Goal: Task Accomplishment & Management: Manage account settings

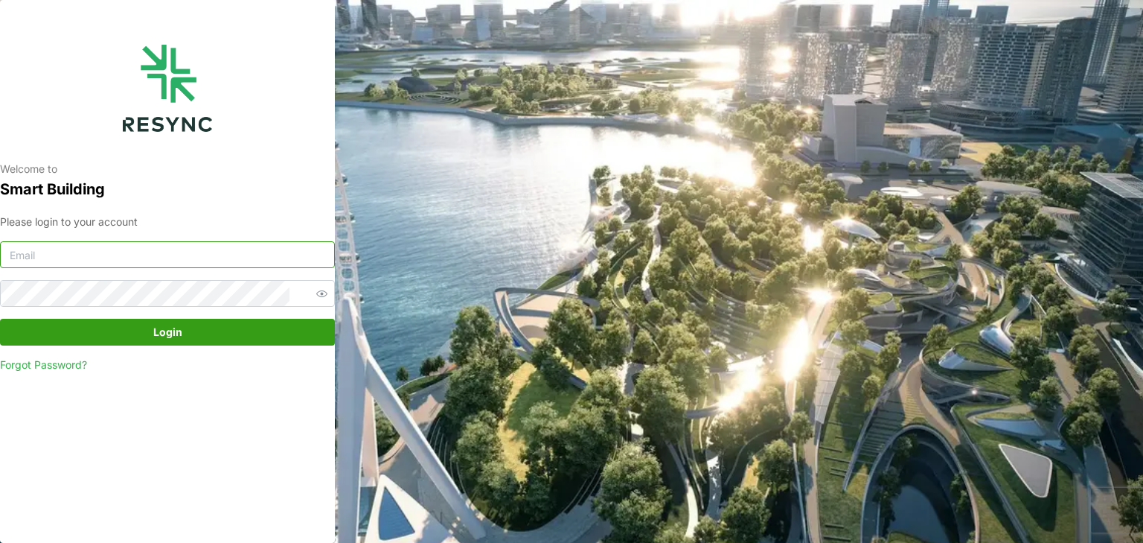
click at [155, 253] on input at bounding box center [167, 254] width 335 height 27
type input "l"
type input "[PERSON_NAME][EMAIL_ADDRESS][DOMAIN_NAME]"
drag, startPoint x: 265, startPoint y: 333, endPoint x: 266, endPoint y: 324, distance: 9.0
click at [265, 329] on span "Login" at bounding box center [167, 331] width 307 height 25
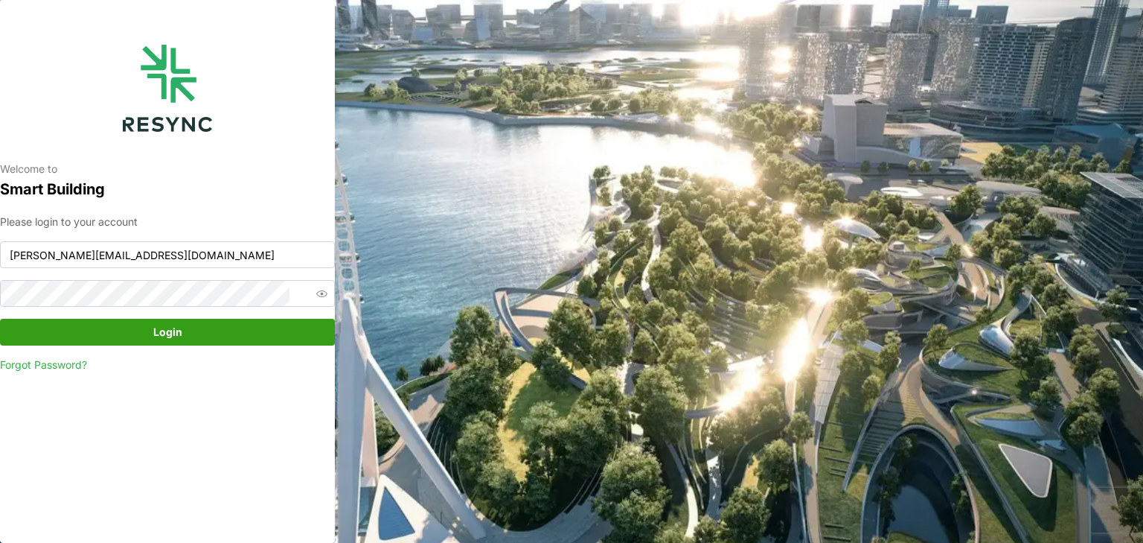
click at [130, 327] on span "Login" at bounding box center [167, 331] width 307 height 25
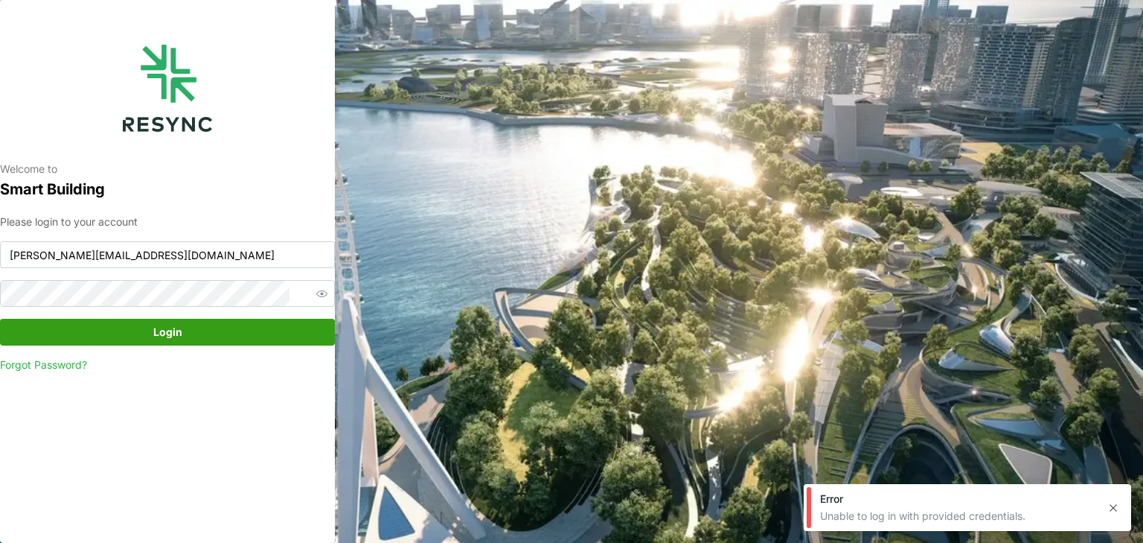
click at [77, 370] on link "Forgot Password?" at bounding box center [167, 364] width 335 height 15
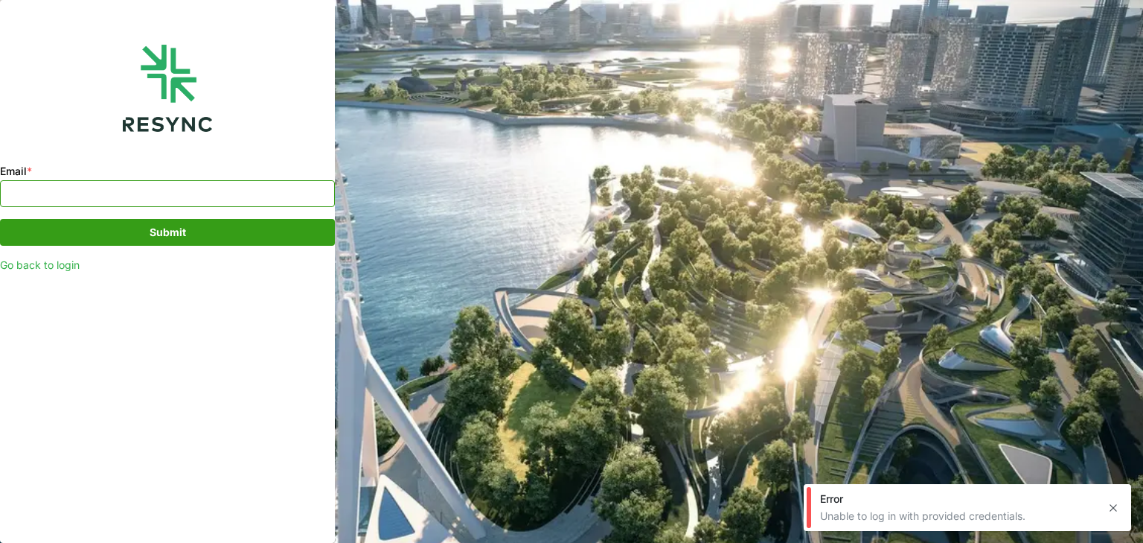
click at [119, 199] on input "Email *" at bounding box center [167, 193] width 335 height 27
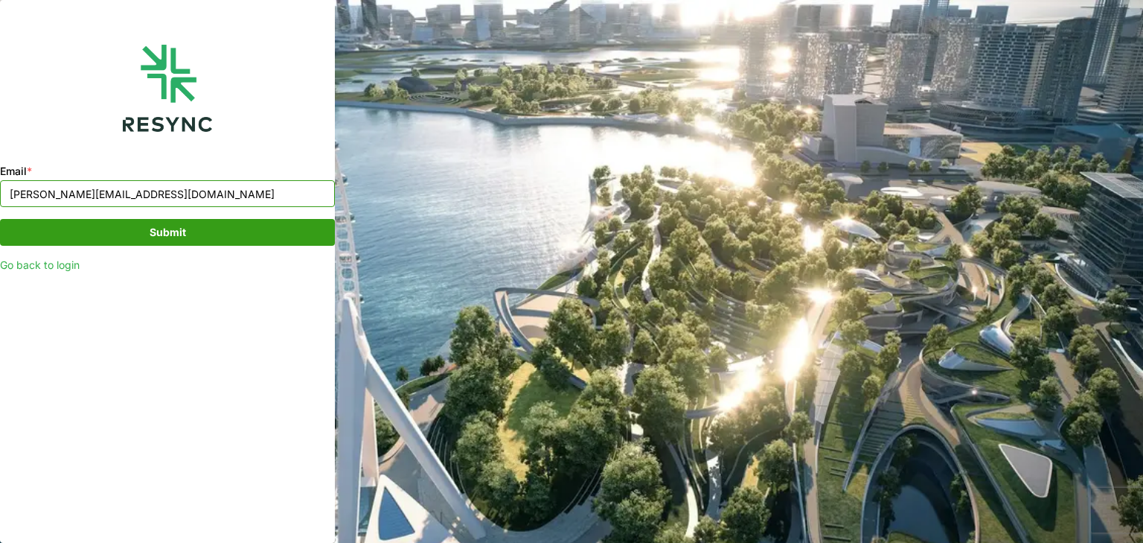
type input "[PERSON_NAME][EMAIL_ADDRESS][DOMAIN_NAME]"
click at [159, 231] on span "Submit" at bounding box center [168, 232] width 36 height 25
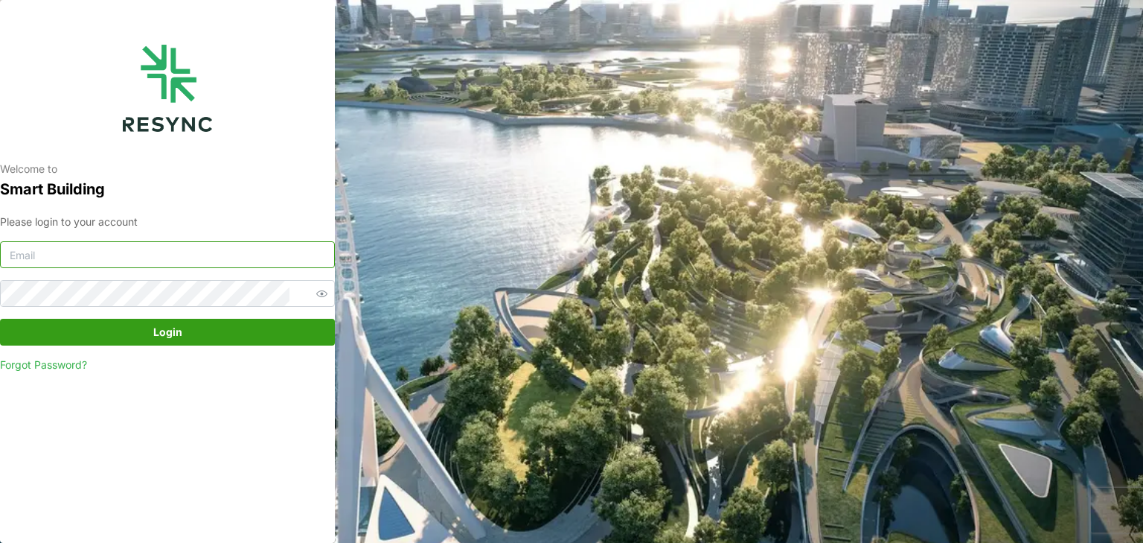
click at [135, 258] on input at bounding box center [167, 254] width 335 height 27
type input "[PERSON_NAME][EMAIL_ADDRESS][DOMAIN_NAME]"
click at [211, 336] on span "Login" at bounding box center [167, 331] width 307 height 25
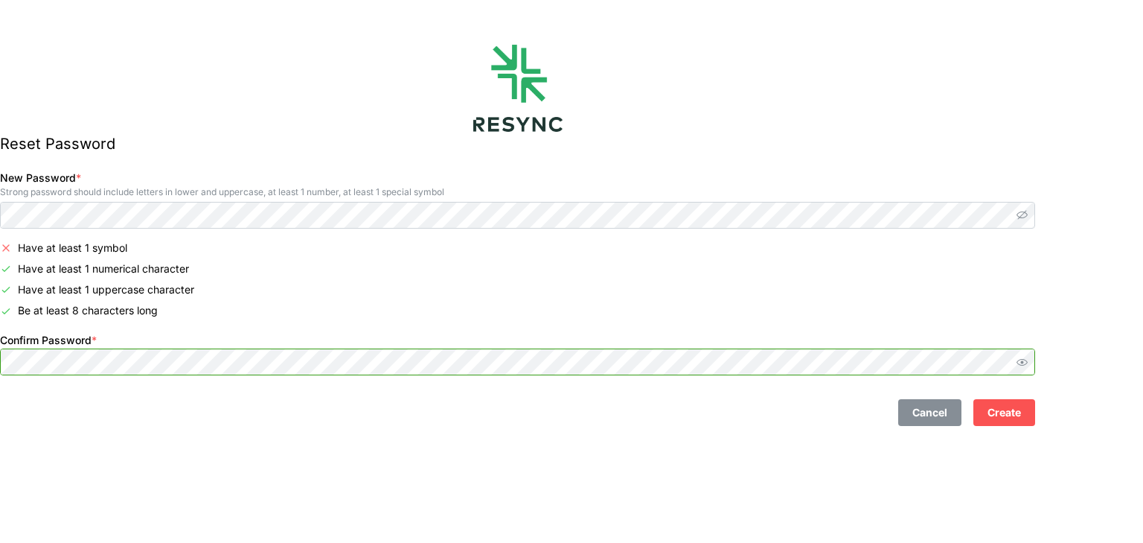
click at [1028, 218] on icon "button" at bounding box center [1022, 214] width 11 height 11
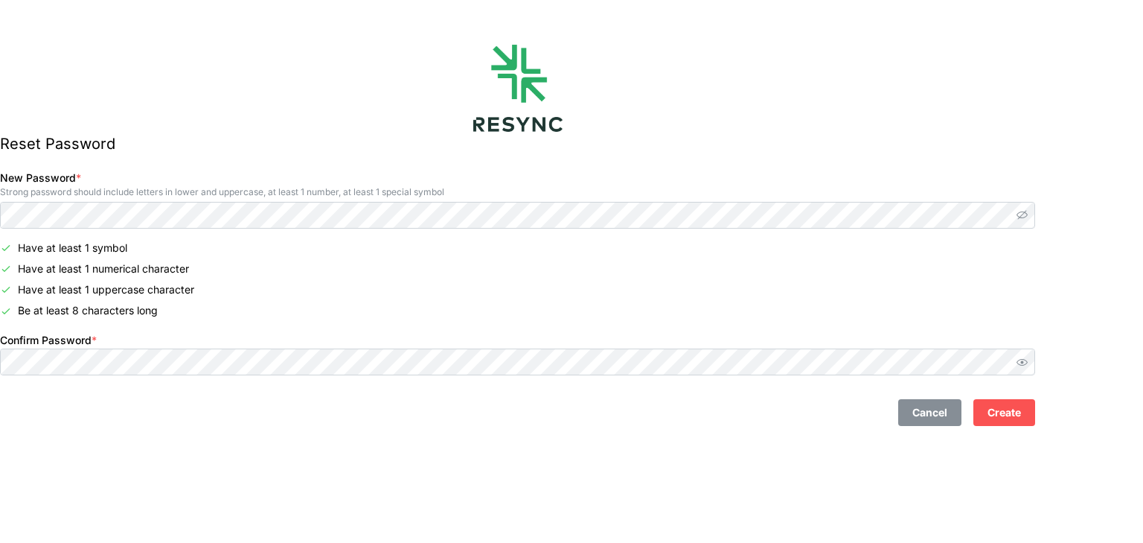
click at [441, 449] on div "Reset Password New Password * Strong password should include letters in lower a…" at bounding box center [517, 271] width 1035 height 543
click at [1021, 411] on span "Create" at bounding box center [1004, 412] width 33 height 25
click at [1028, 360] on icon "button" at bounding box center [1022, 361] width 11 height 11
click at [1021, 420] on span "Create" at bounding box center [1004, 412] width 33 height 25
click at [1021, 411] on span "Create" at bounding box center [1004, 412] width 33 height 25
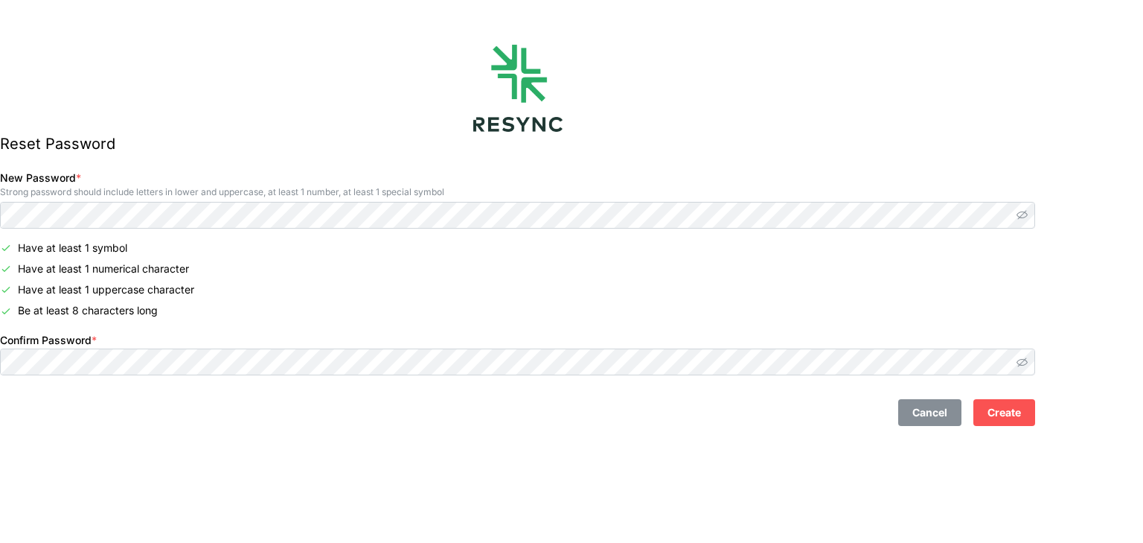
click at [1021, 411] on span "Create" at bounding box center [1004, 412] width 33 height 25
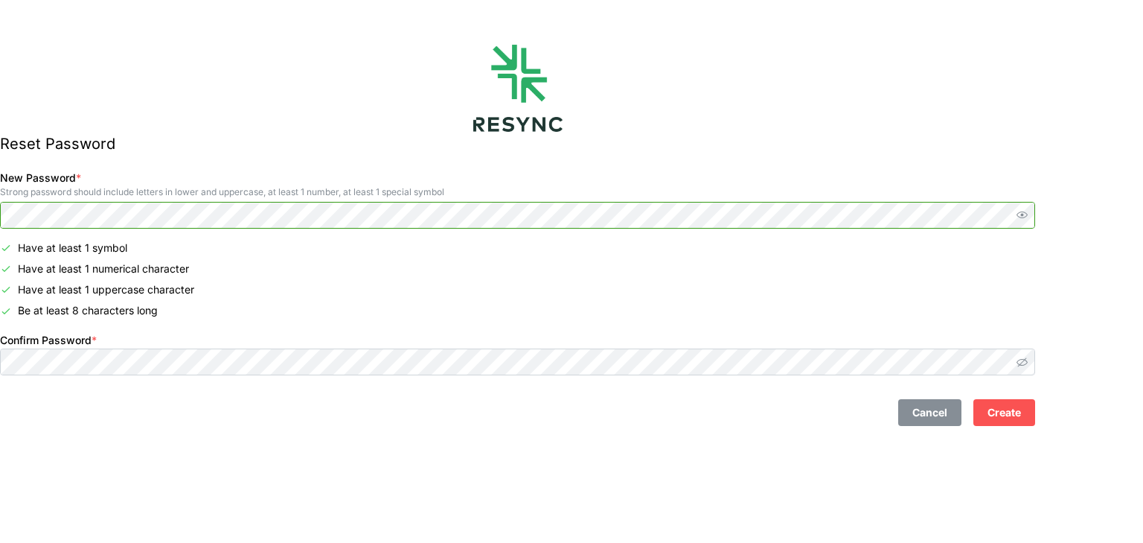
click at [1028, 214] on icon "button" at bounding box center [1022, 214] width 11 height 11
click at [1028, 361] on icon "button" at bounding box center [1022, 361] width 11 height 9
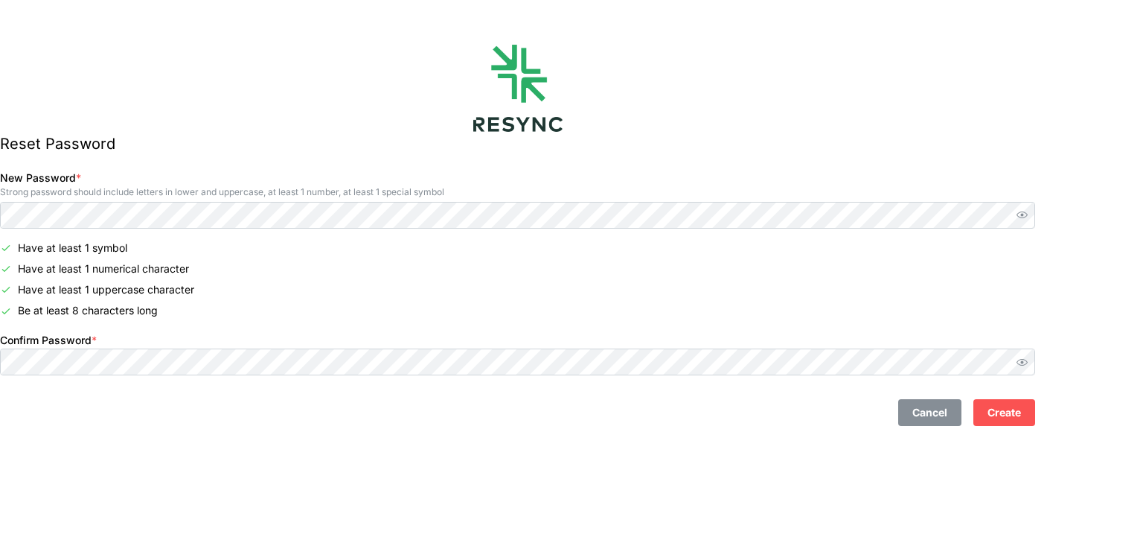
click at [1021, 415] on span "Create" at bounding box center [1004, 412] width 33 height 25
click at [1021, 412] on span "Create" at bounding box center [1004, 412] width 33 height 25
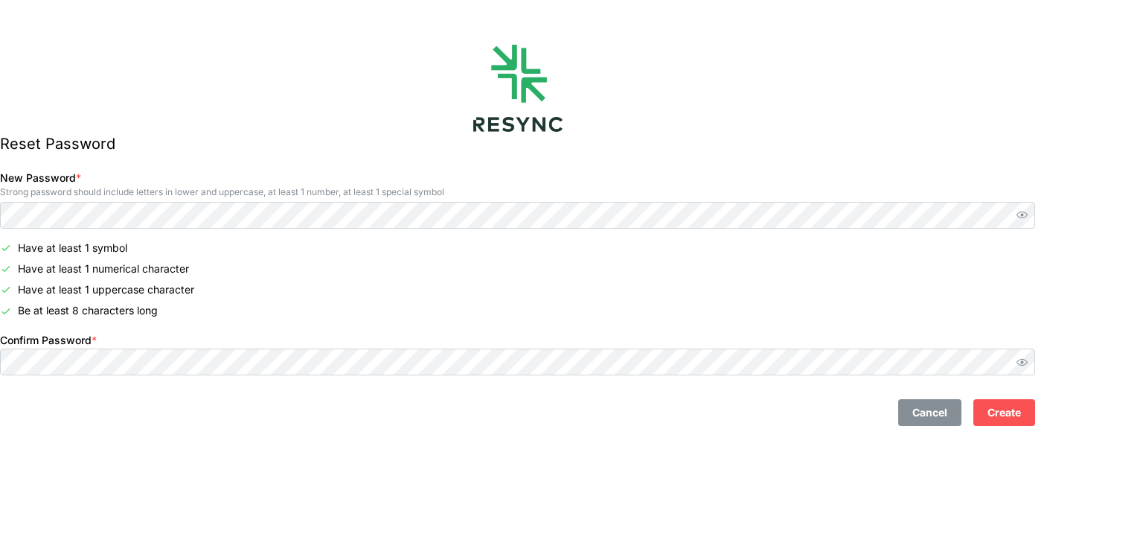
click at [1021, 412] on span "Create" at bounding box center [1004, 412] width 33 height 25
click at [947, 412] on span "Cancel" at bounding box center [929, 412] width 35 height 25
click at [1021, 410] on span "Create" at bounding box center [1004, 412] width 33 height 25
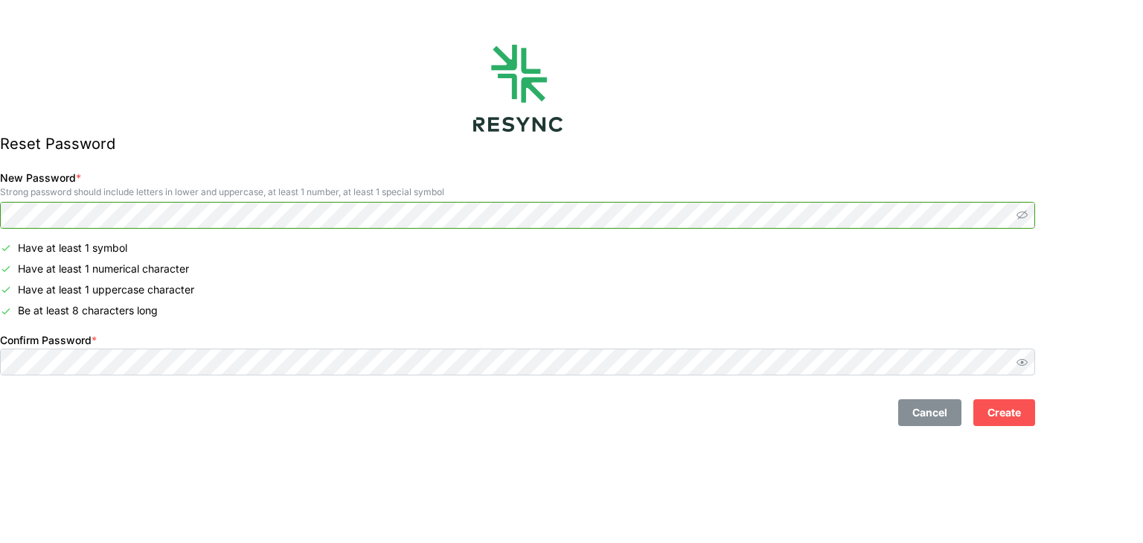
click at [1028, 213] on icon "button" at bounding box center [1022, 214] width 11 height 11
click at [1028, 363] on icon "button" at bounding box center [1022, 361] width 11 height 11
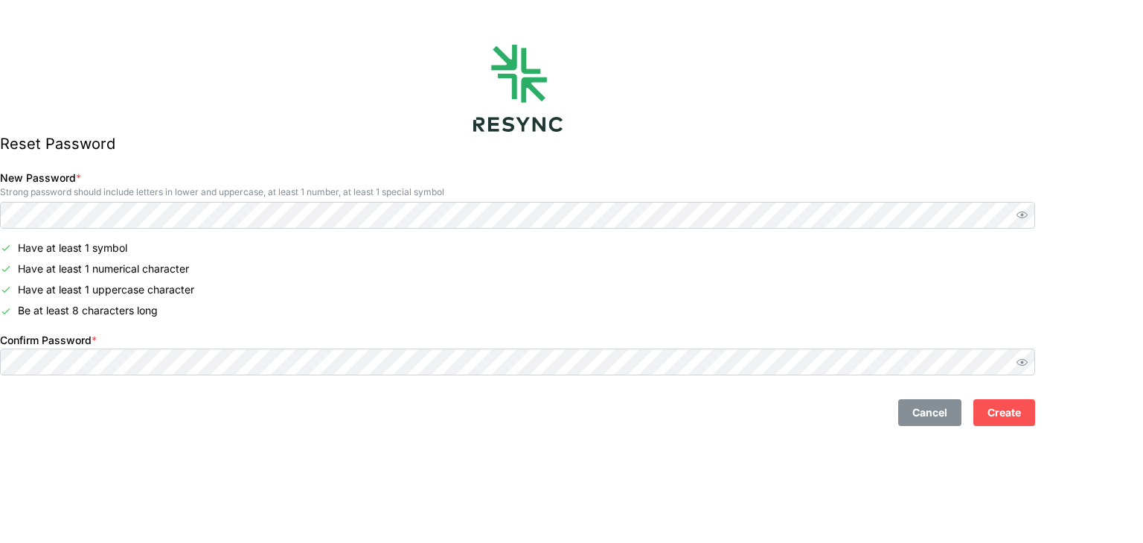
click at [1021, 418] on span "Create" at bounding box center [1004, 412] width 33 height 25
click at [1021, 410] on span "Create" at bounding box center [1004, 412] width 33 height 25
click at [1021, 408] on span "Create" at bounding box center [1004, 412] width 33 height 25
